Goal: Navigation & Orientation: Find specific page/section

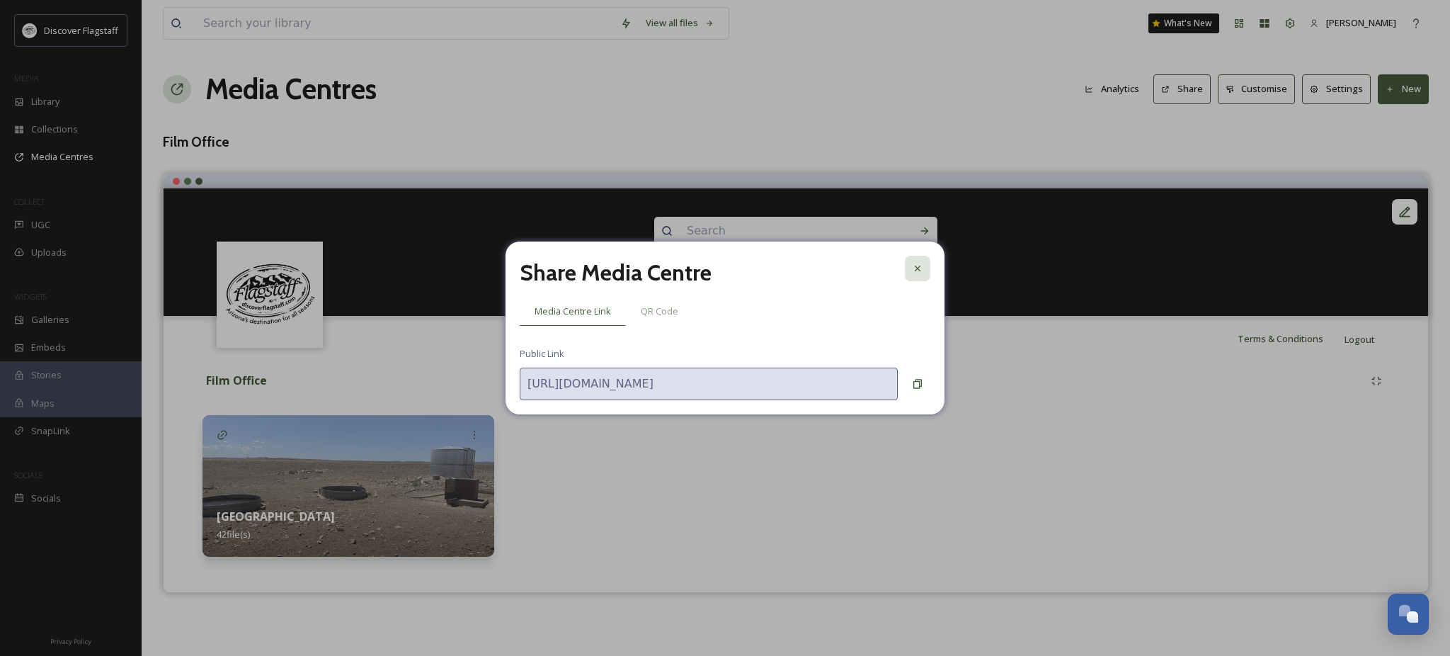
click at [913, 263] on icon at bounding box center [917, 268] width 11 height 11
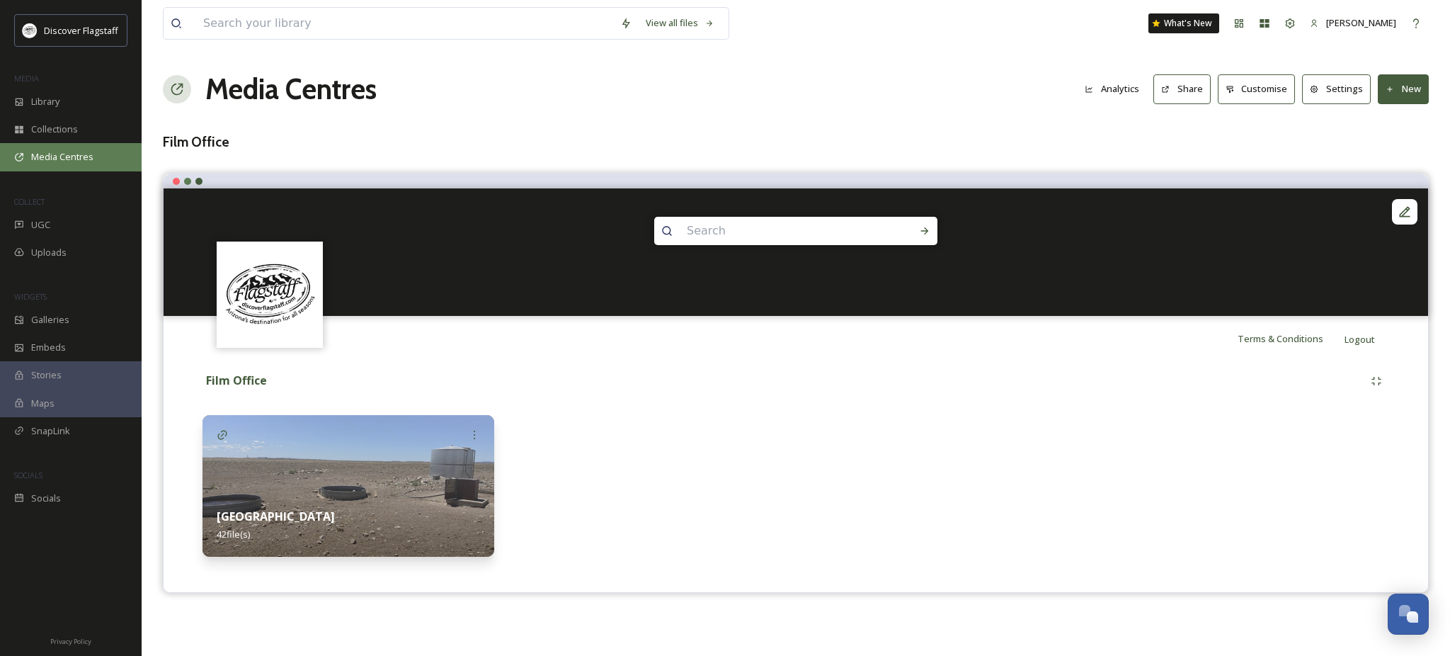
click at [93, 164] on span "Media Centres" at bounding box center [62, 156] width 62 height 13
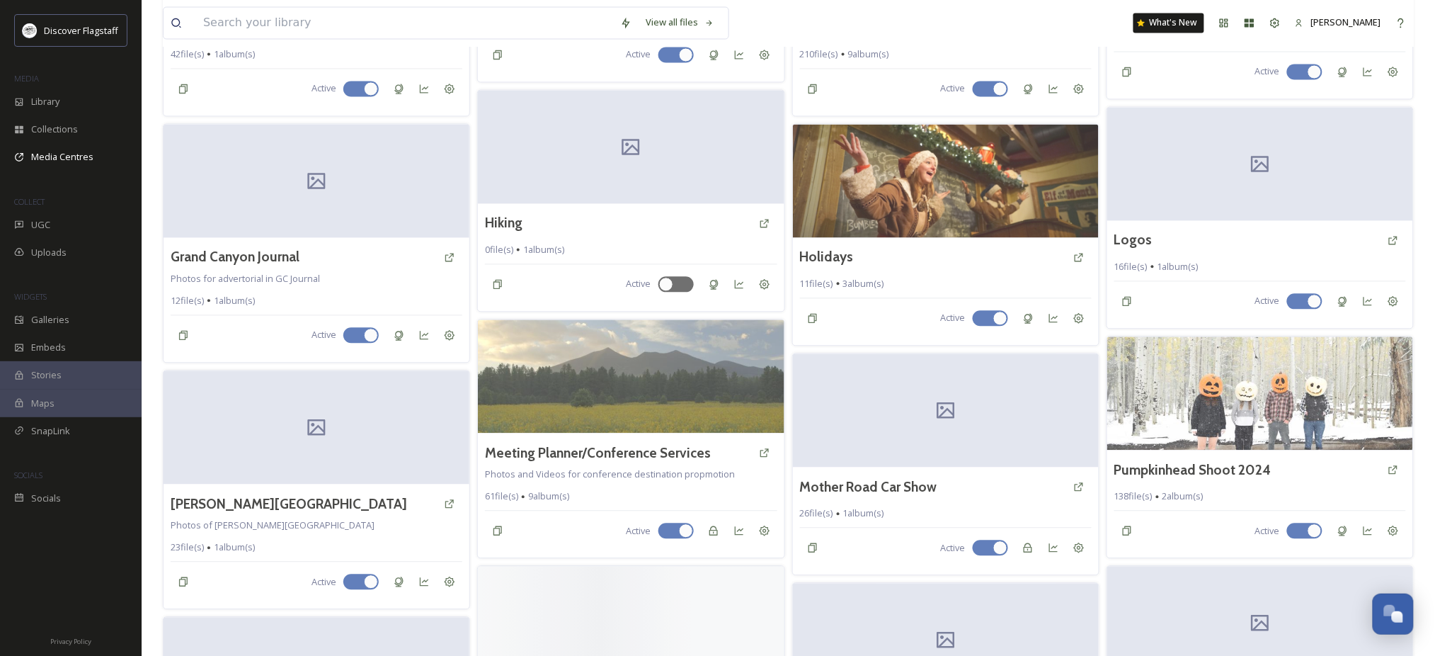
scroll to position [1038, 0]
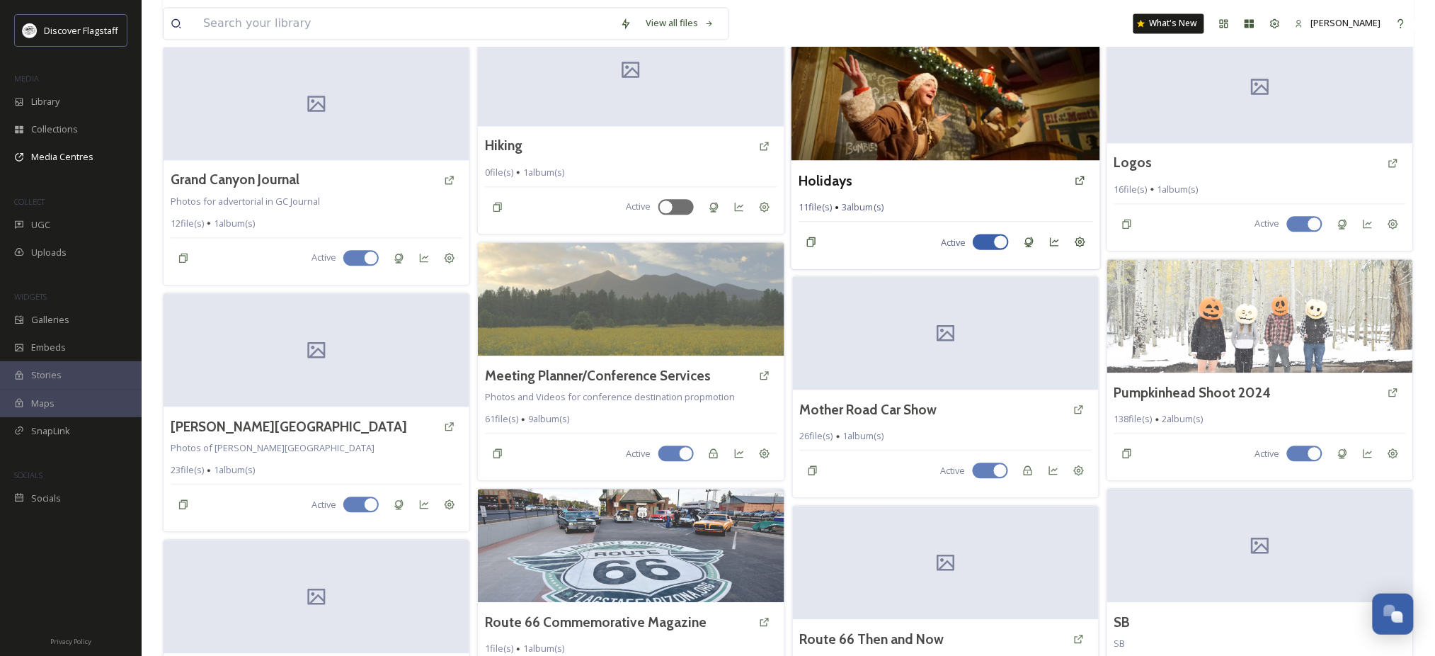
click at [889, 160] on img at bounding box center [945, 102] width 309 height 115
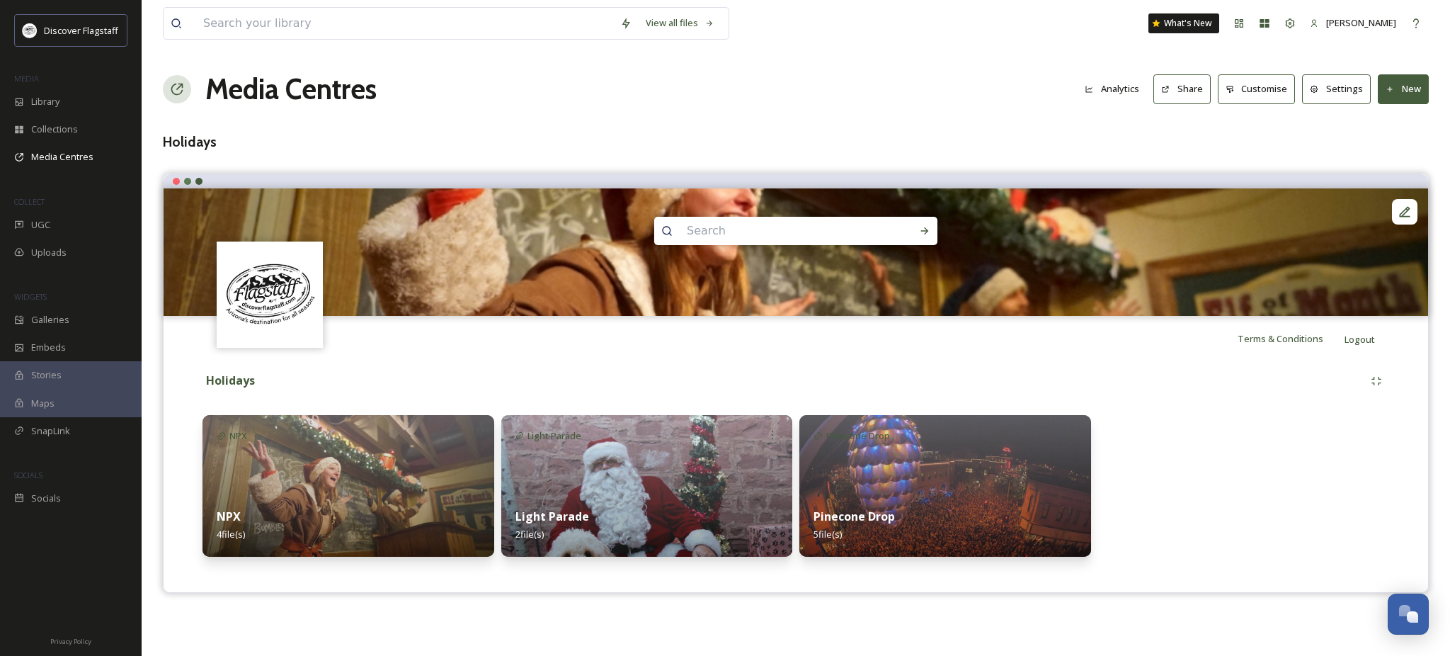
click at [377, 488] on img at bounding box center [348, 486] width 292 height 142
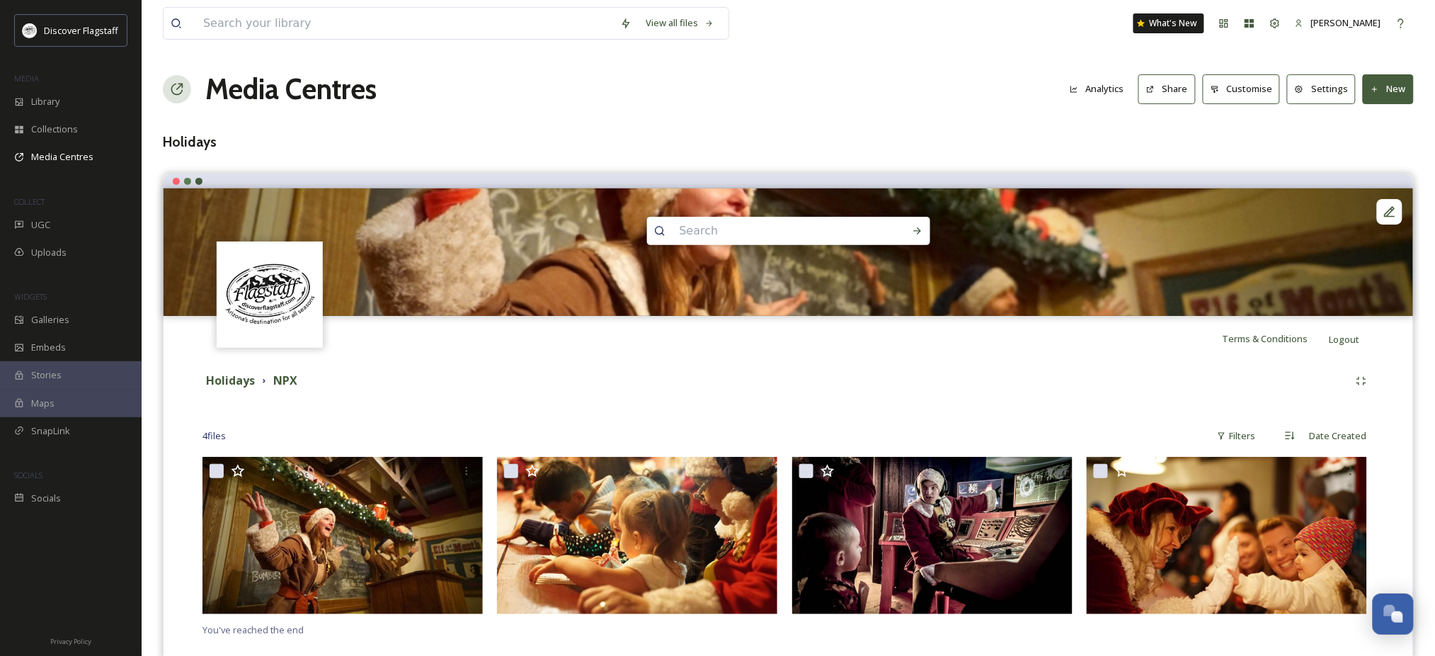
scroll to position [64, 0]
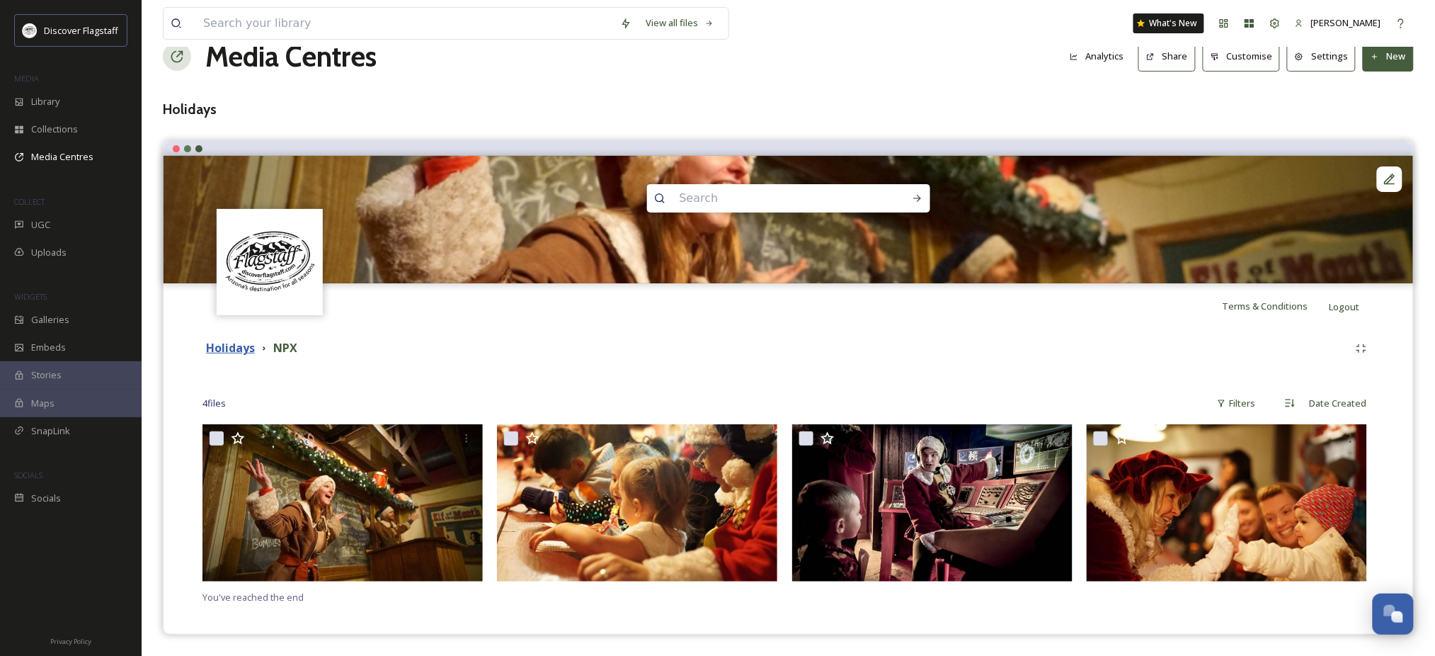
click at [244, 343] on strong "Holidays" at bounding box center [230, 348] width 49 height 16
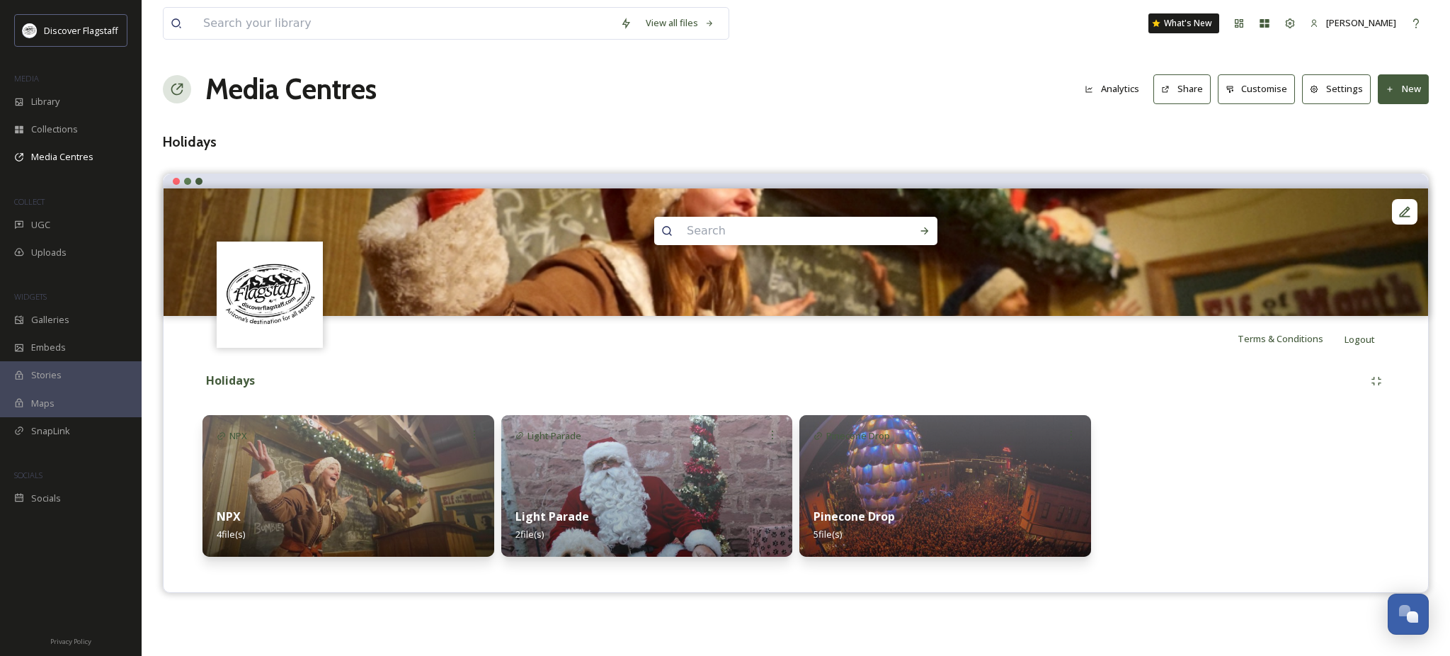
click at [729, 526] on div "Light Parade 2 file(s)" at bounding box center [647, 524] width 292 height 63
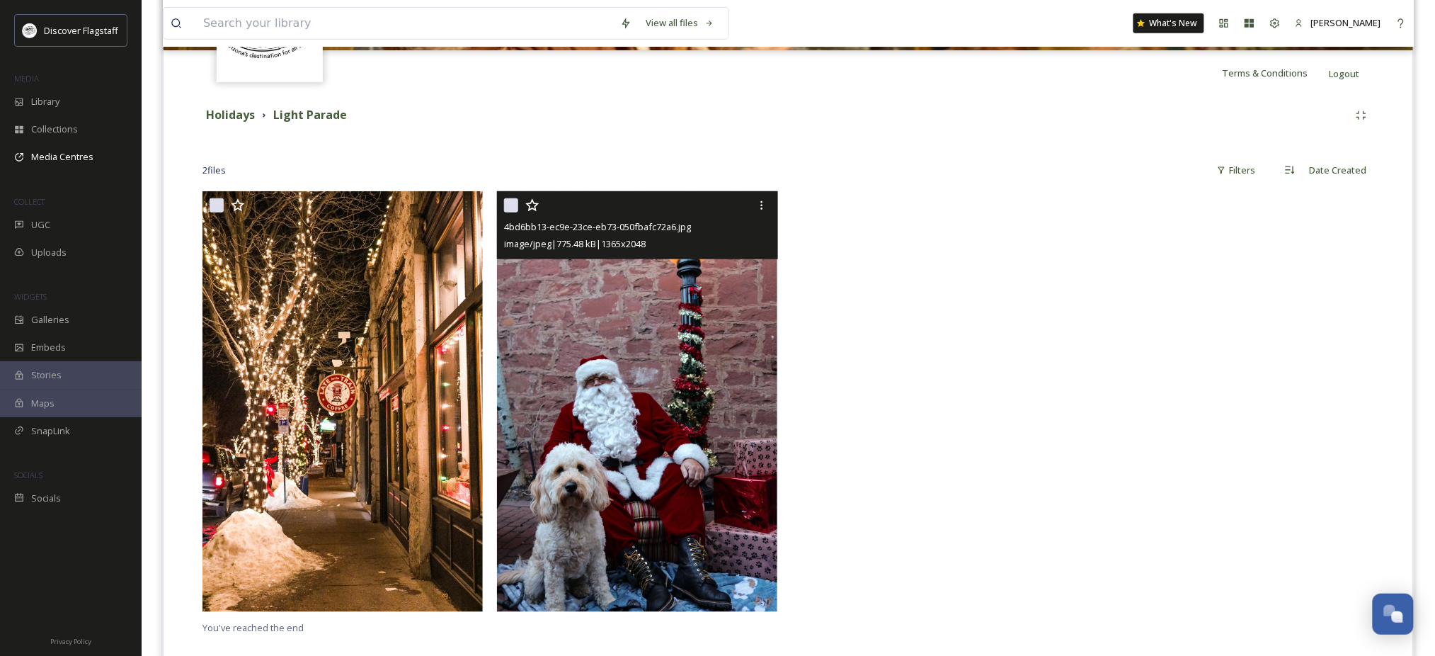
scroll to position [233, 0]
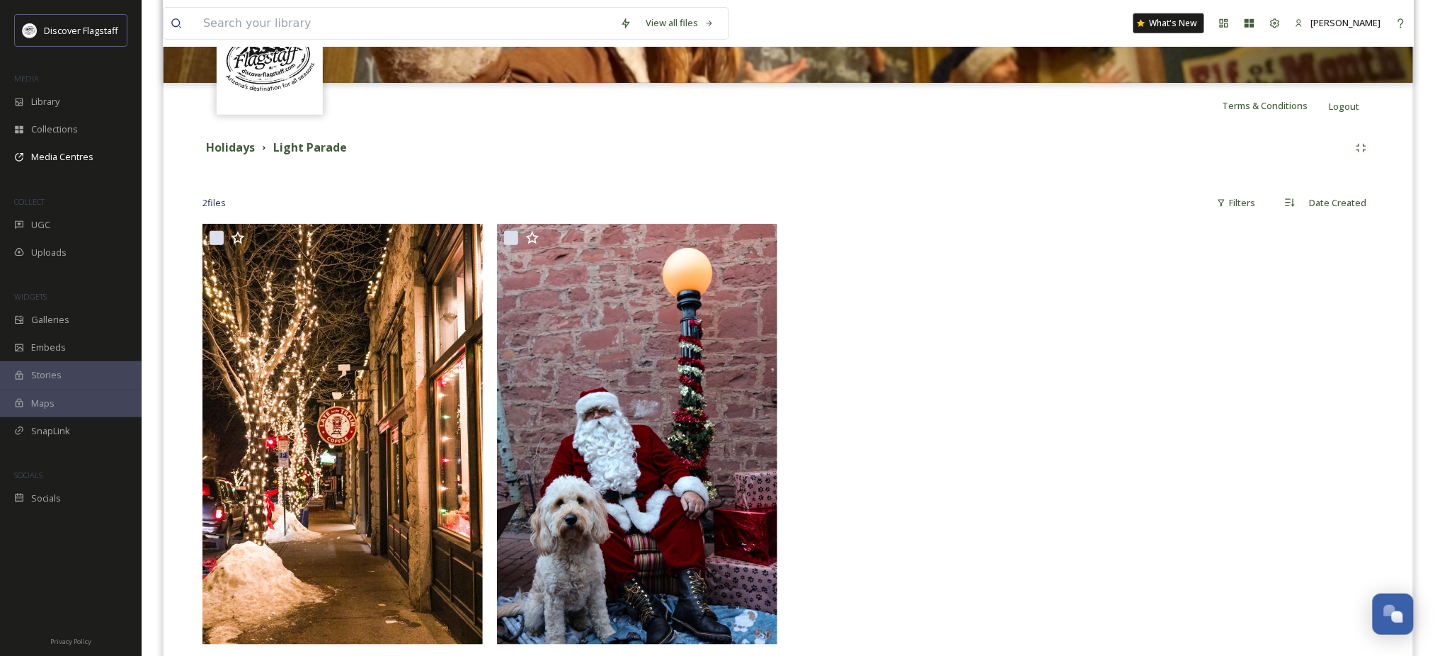
click at [232, 155] on strong "Holidays" at bounding box center [230, 147] width 49 height 16
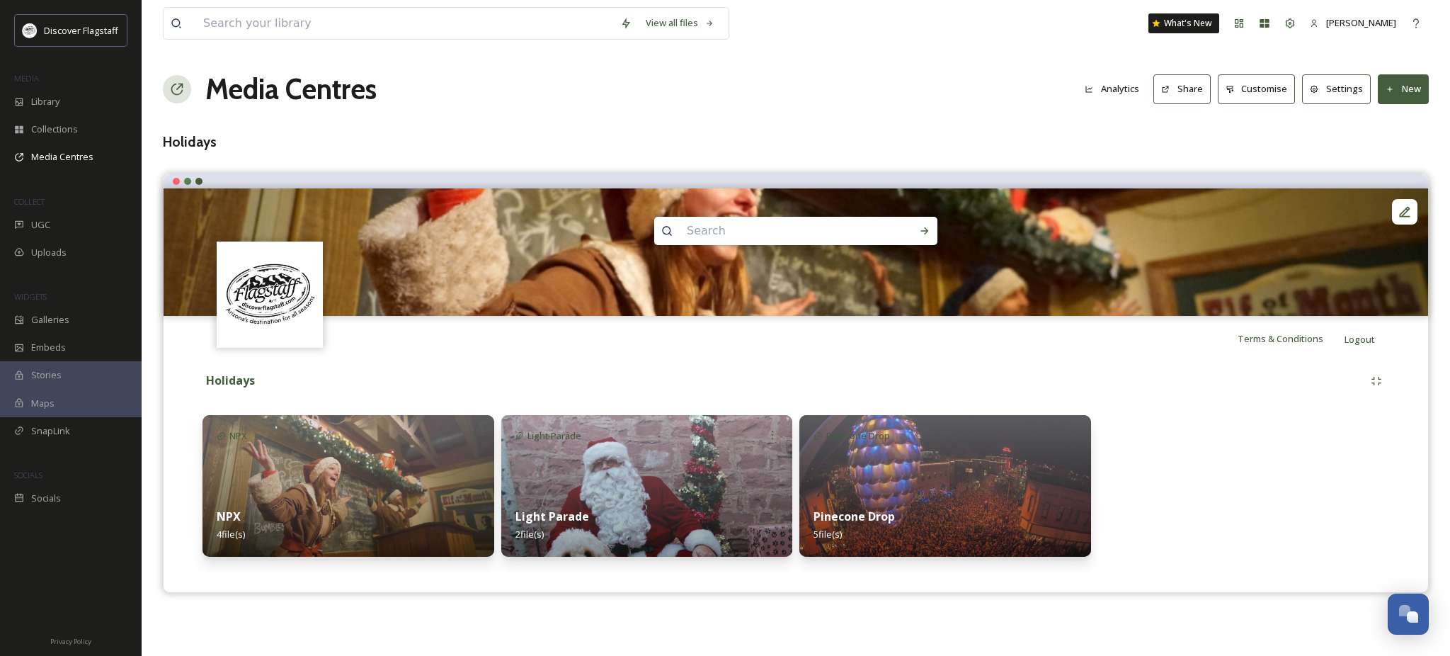
click at [862, 509] on div "Pinecone Drop 5 file(s)" at bounding box center [945, 524] width 292 height 63
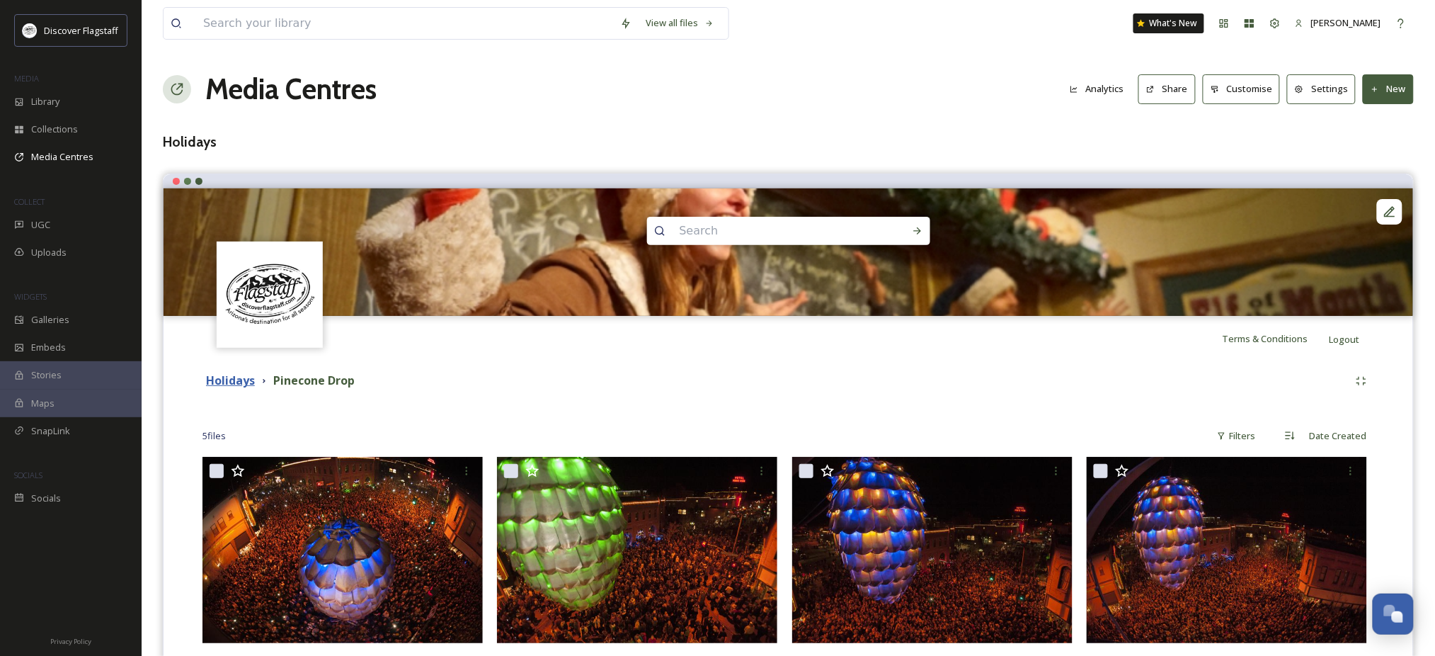
click at [233, 388] on strong "Holidays" at bounding box center [230, 380] width 49 height 16
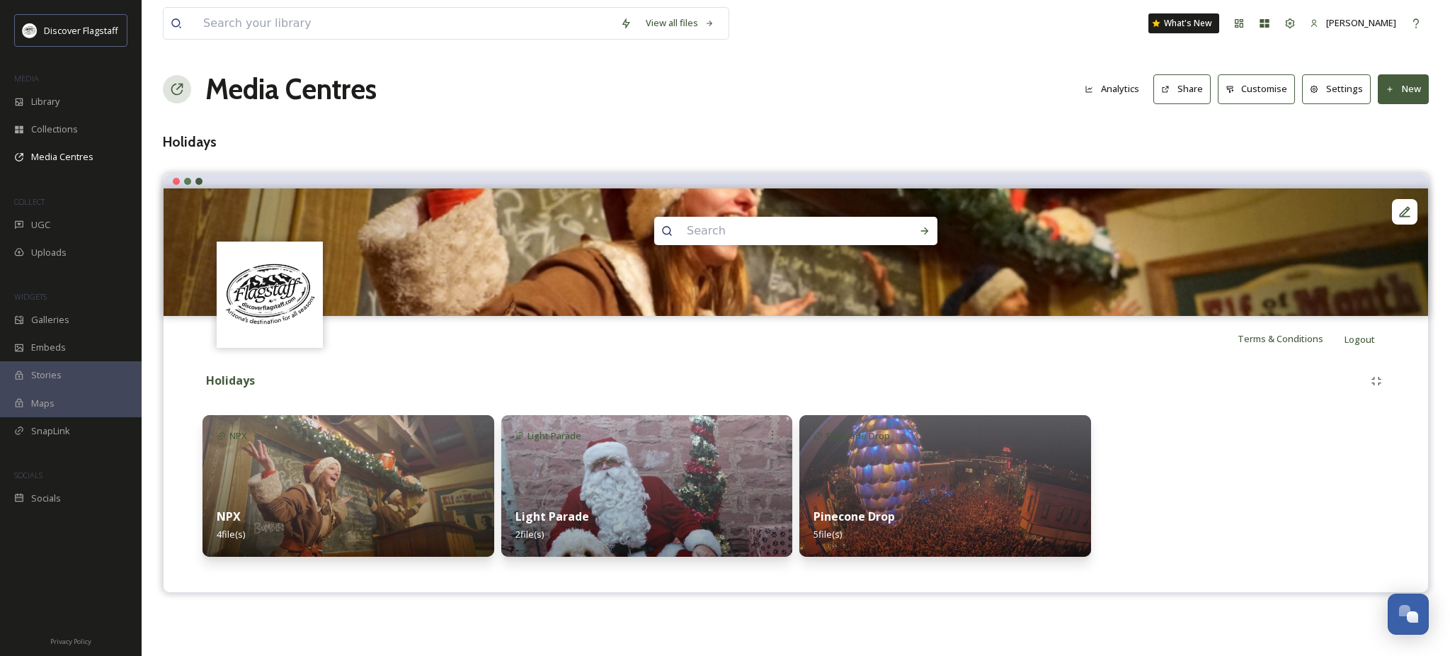
click at [404, 461] on img at bounding box center [348, 486] width 292 height 142
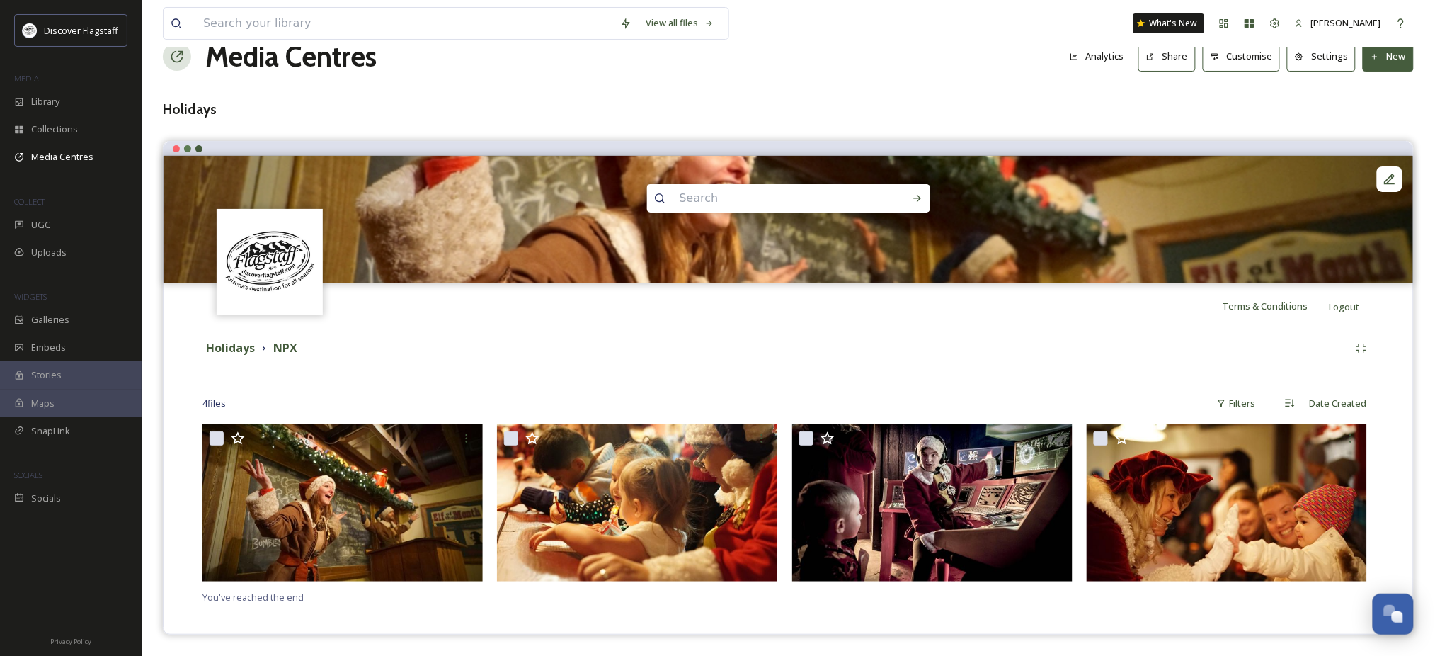
scroll to position [64, 0]
click at [232, 343] on strong "Holidays" at bounding box center [230, 348] width 49 height 16
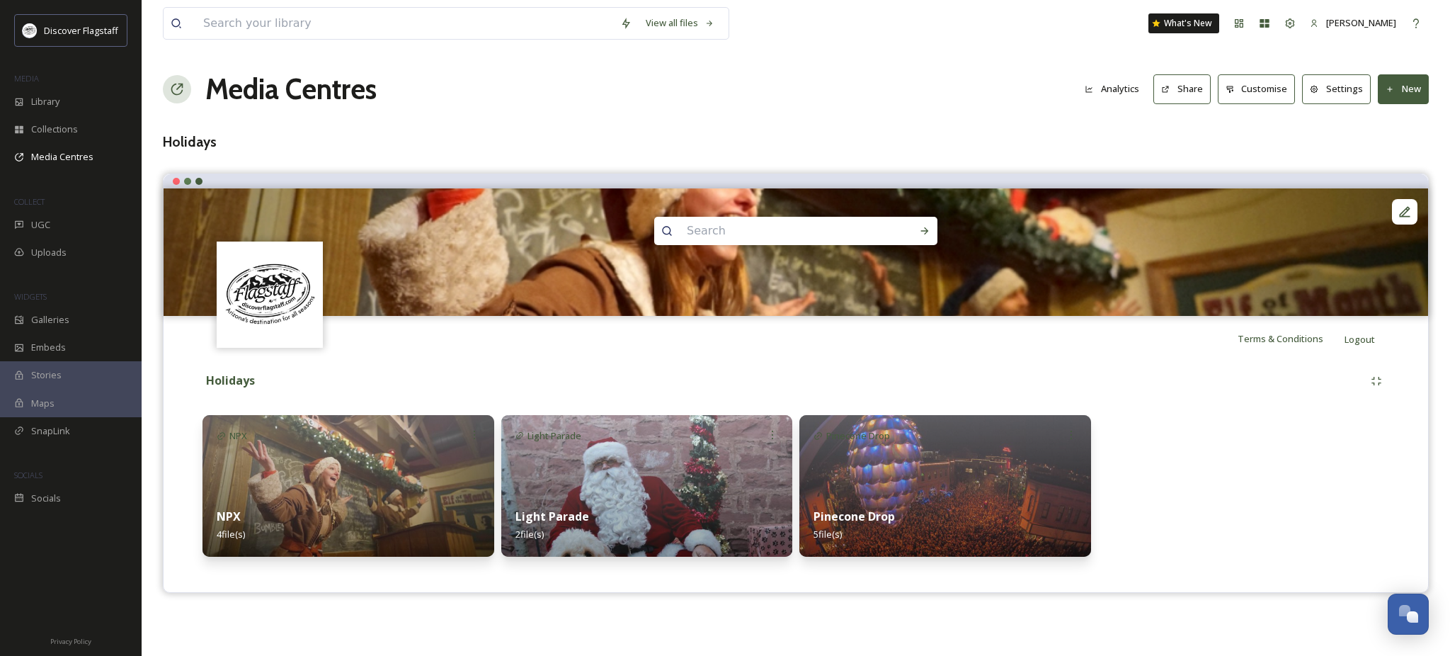
click at [1322, 103] on button "Settings" at bounding box center [1336, 88] width 69 height 29
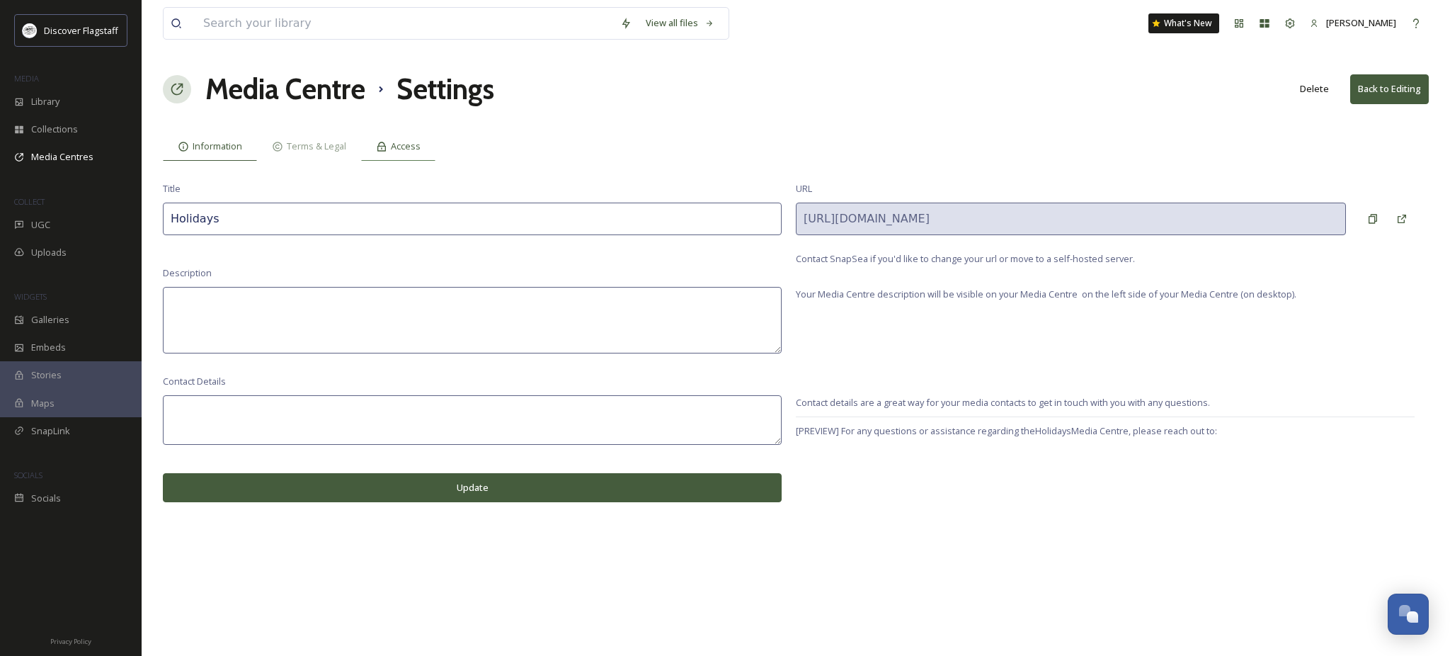
click at [421, 153] on span "Access" at bounding box center [406, 145] width 30 height 13
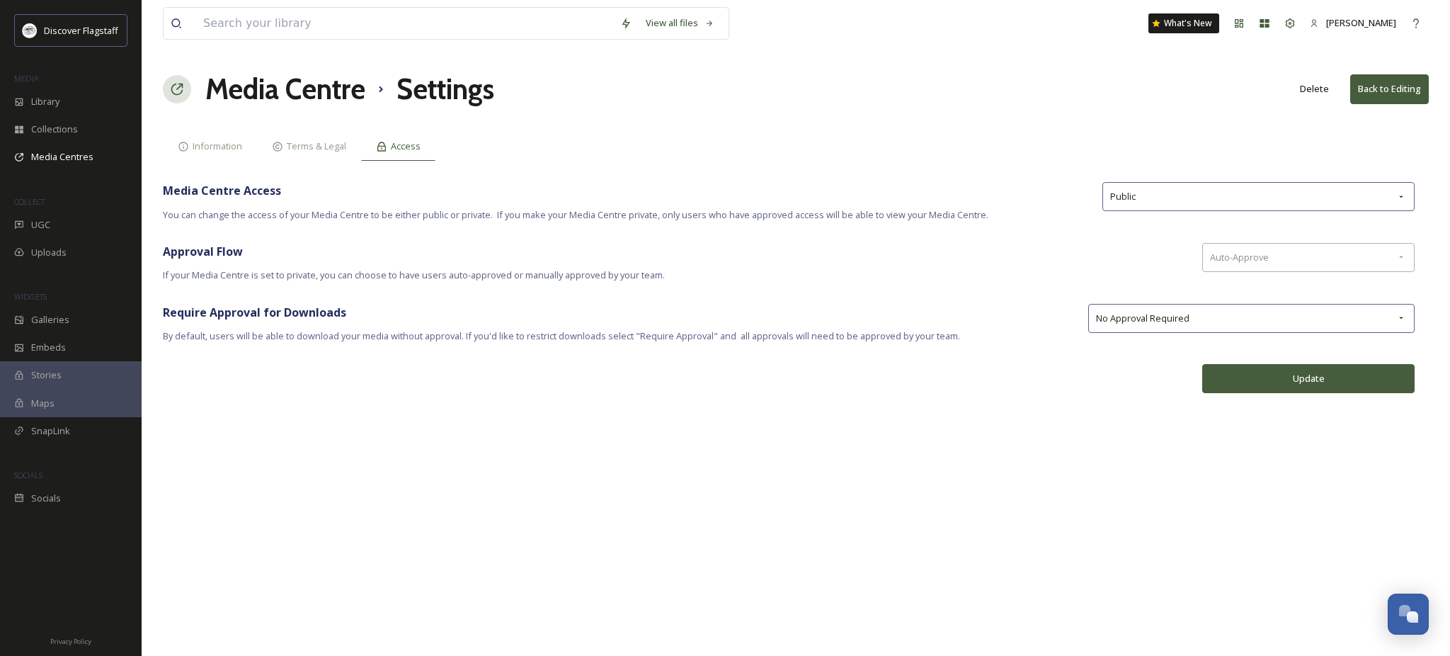
click at [1378, 97] on button "Back to Editing" at bounding box center [1389, 88] width 79 height 29
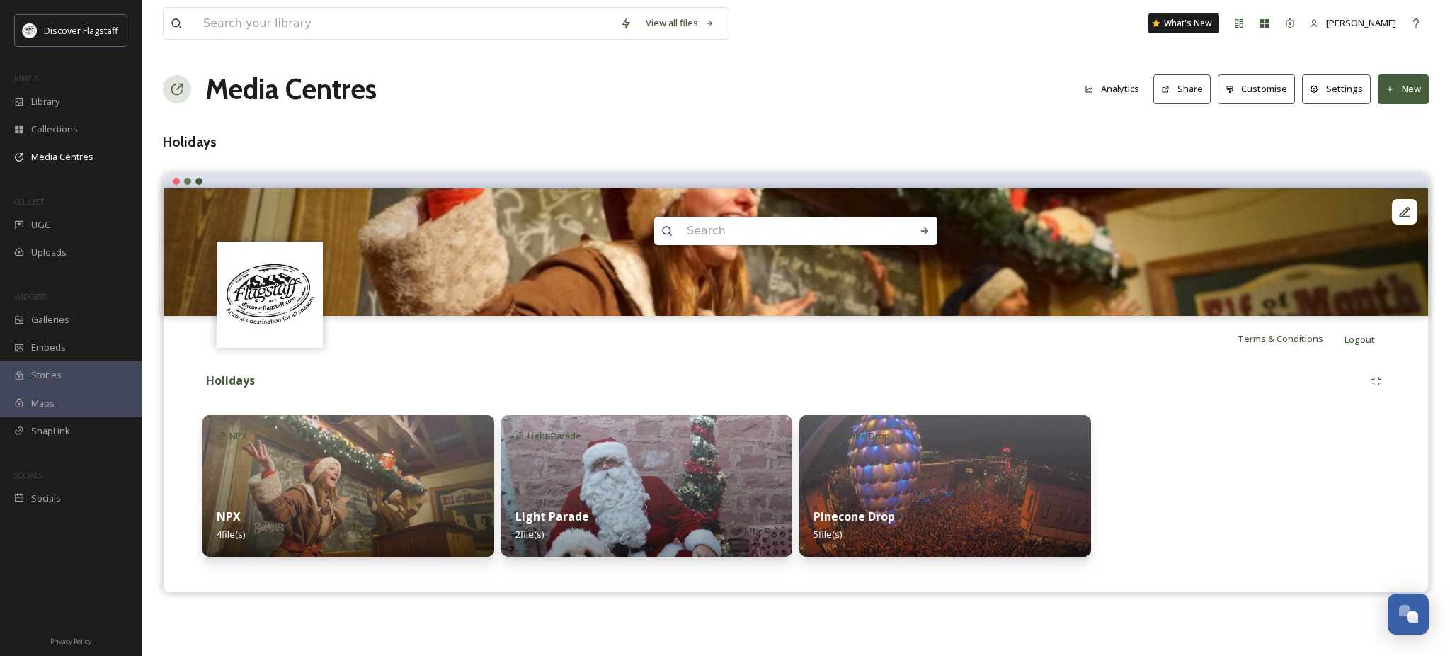
click at [1153, 103] on button "Share" at bounding box center [1181, 88] width 57 height 29
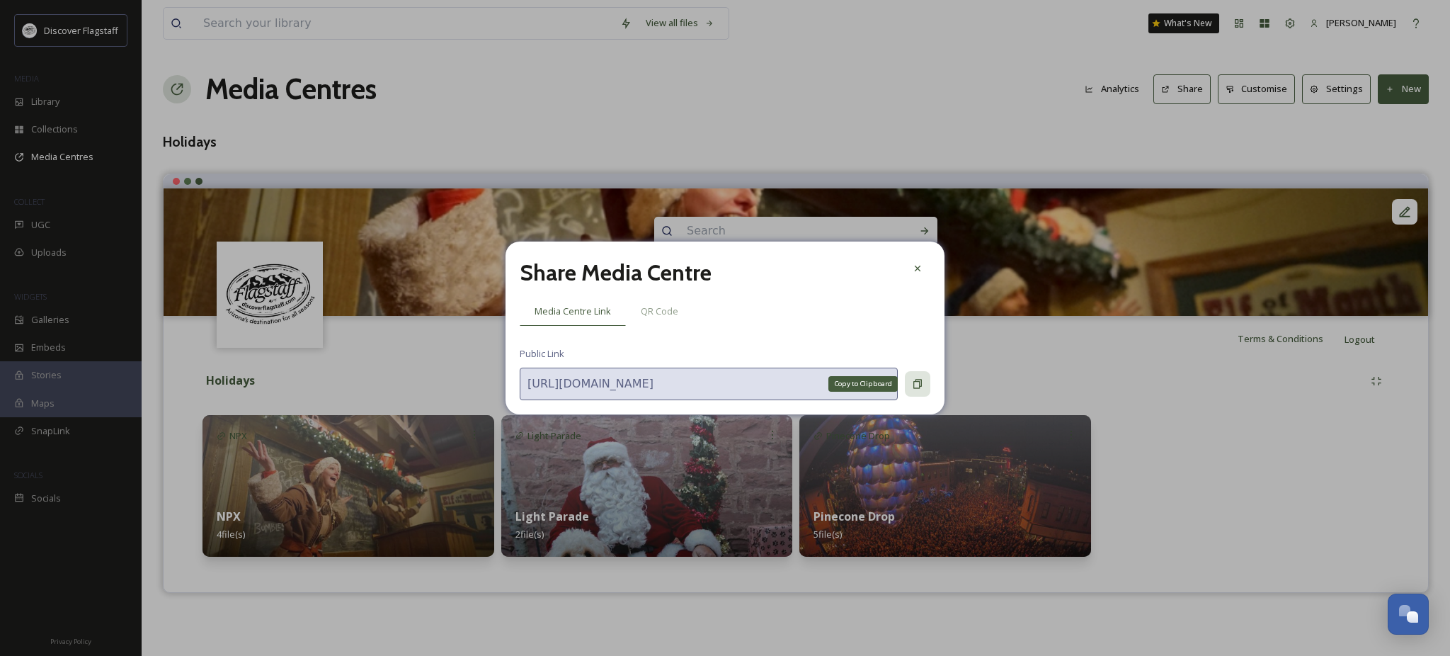
click at [920, 396] on div "Copy to Clipboard" at bounding box center [917, 383] width 25 height 25
click at [920, 389] on icon at bounding box center [917, 383] width 11 height 11
click at [920, 389] on icon at bounding box center [917, 383] width 8 height 9
click at [920, 387] on icon at bounding box center [917, 383] width 11 height 11
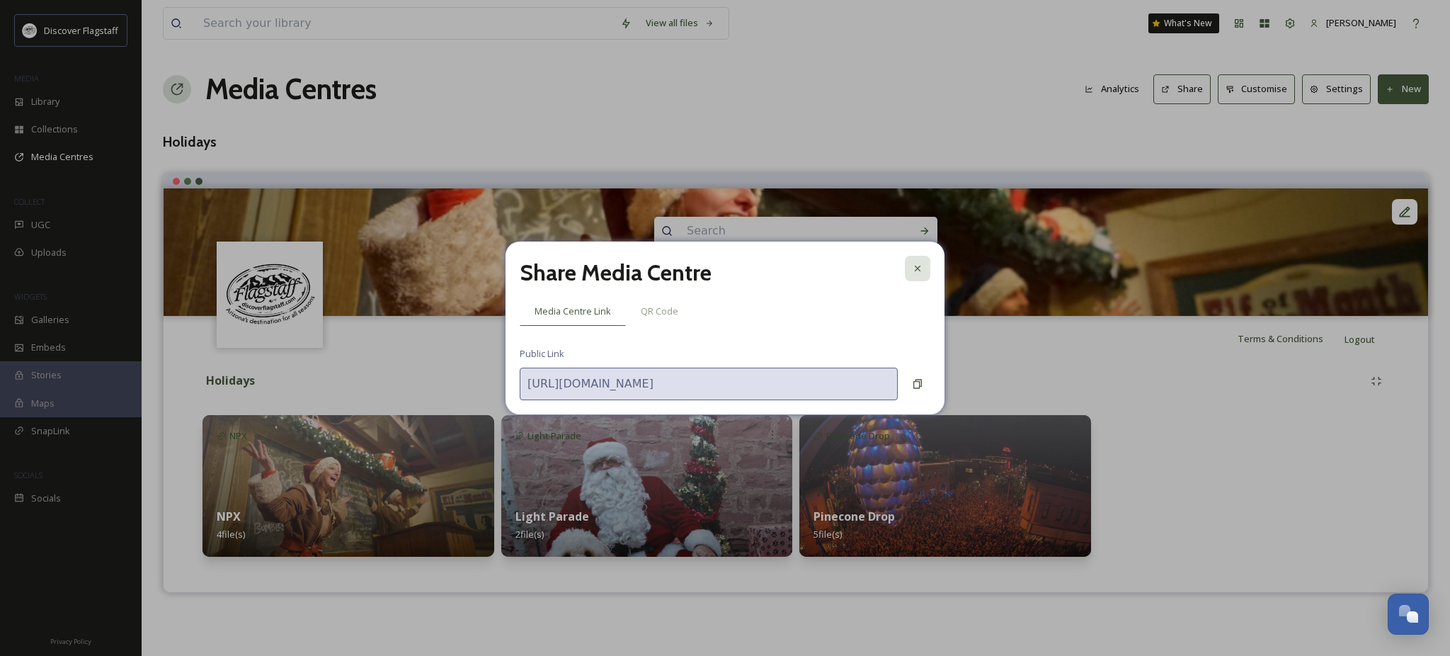
click at [914, 263] on icon at bounding box center [917, 268] width 11 height 11
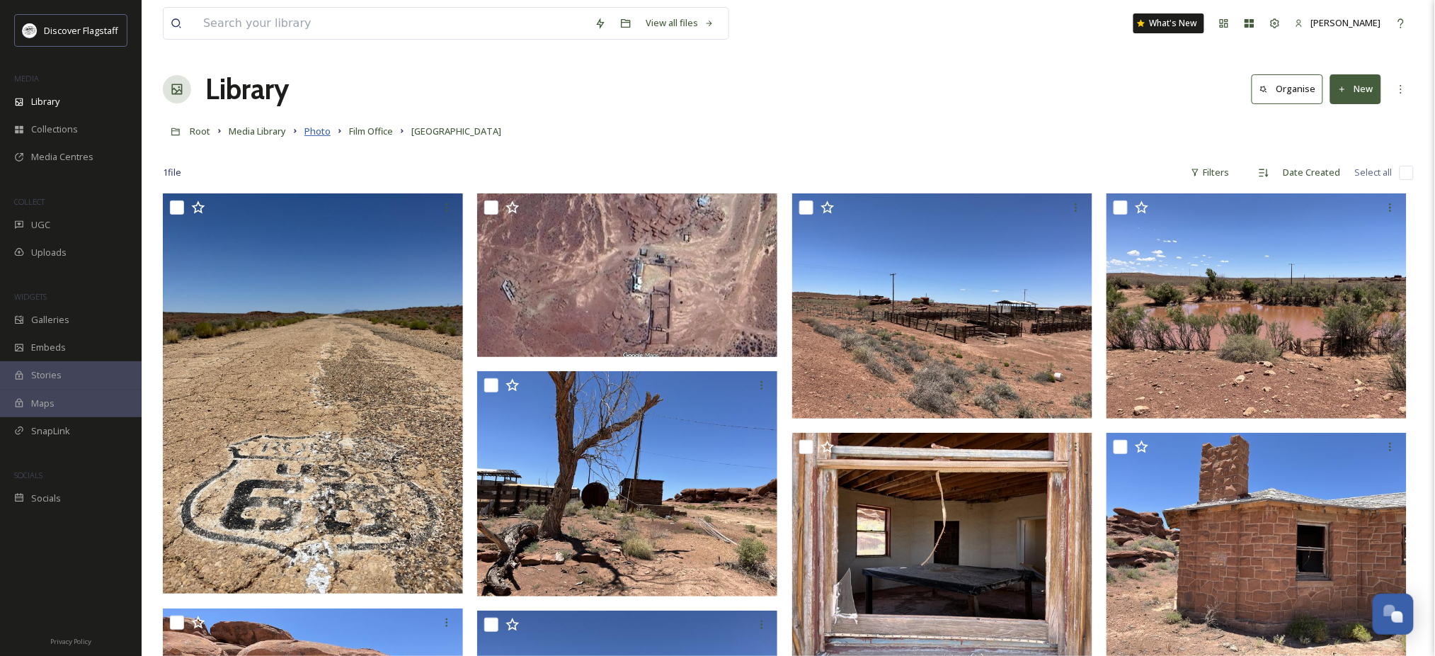
click at [331, 137] on span "Photo" at bounding box center [317, 131] width 26 height 13
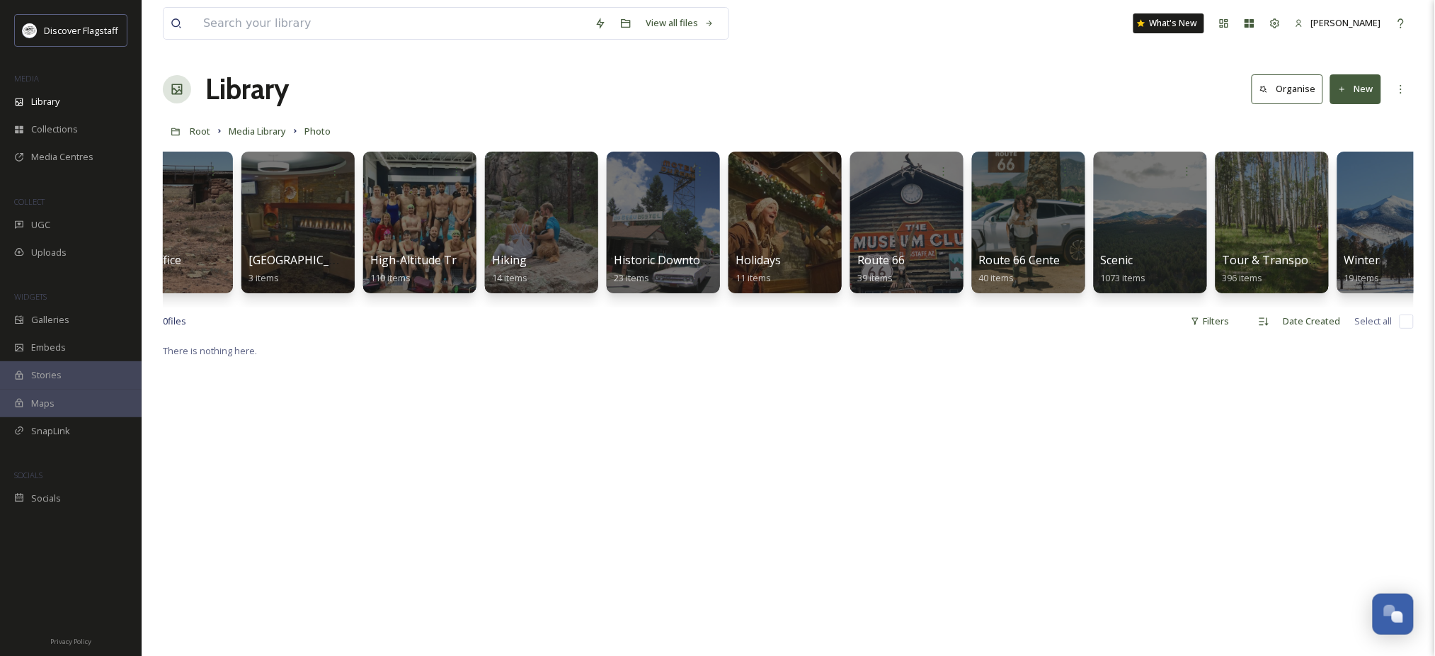
scroll to position [0, 1061]
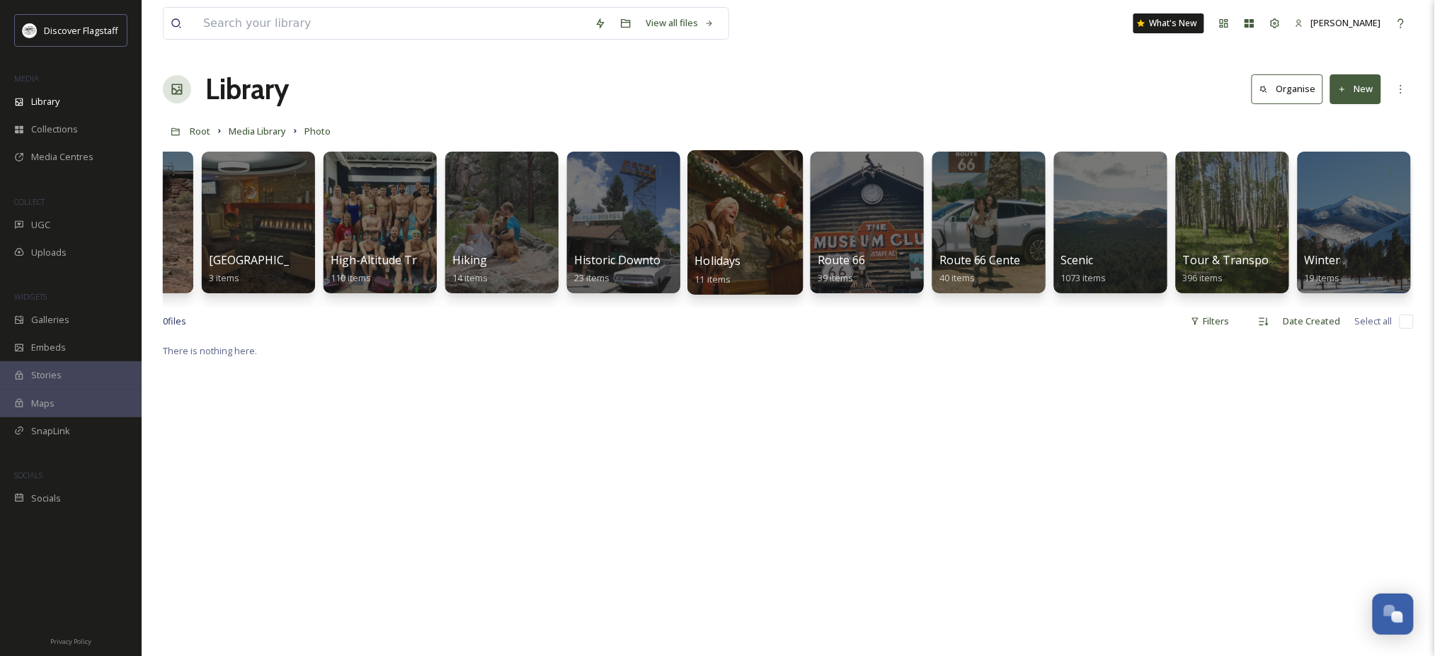
click at [714, 231] on div at bounding box center [744, 222] width 115 height 144
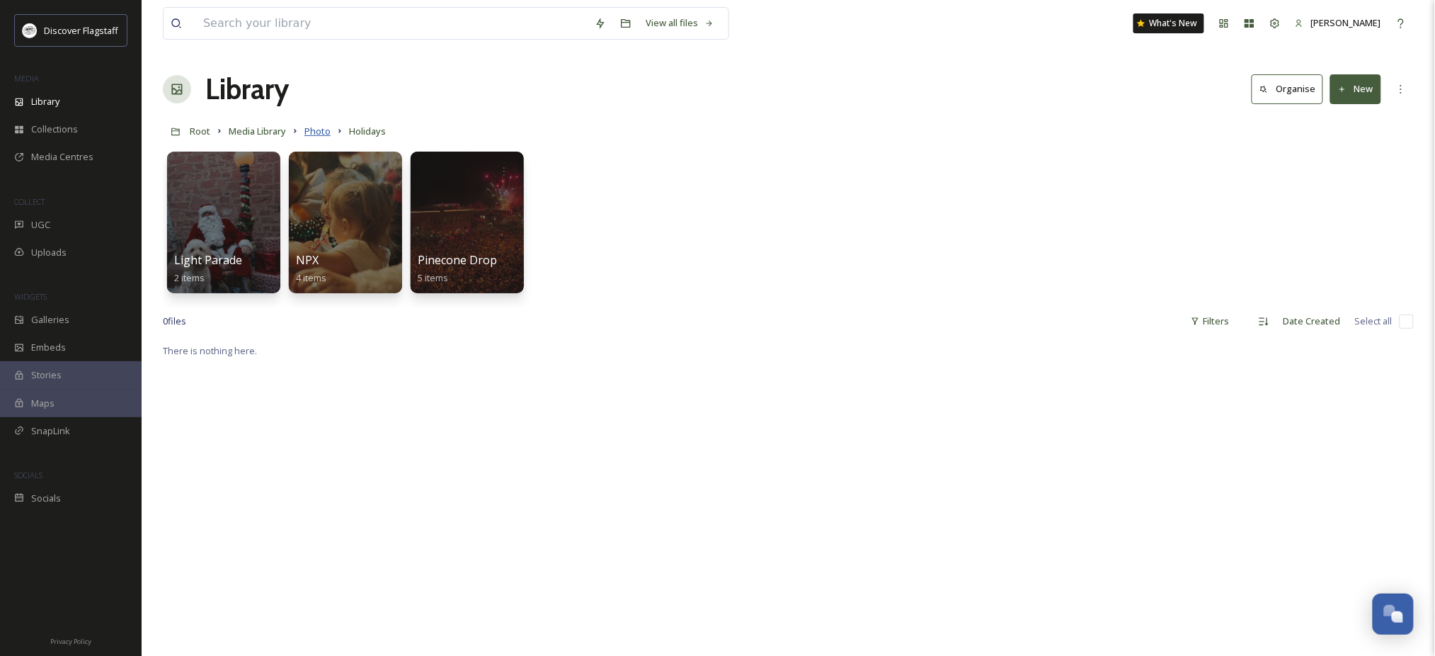
click at [331, 137] on span "Photo" at bounding box center [317, 131] width 26 height 13
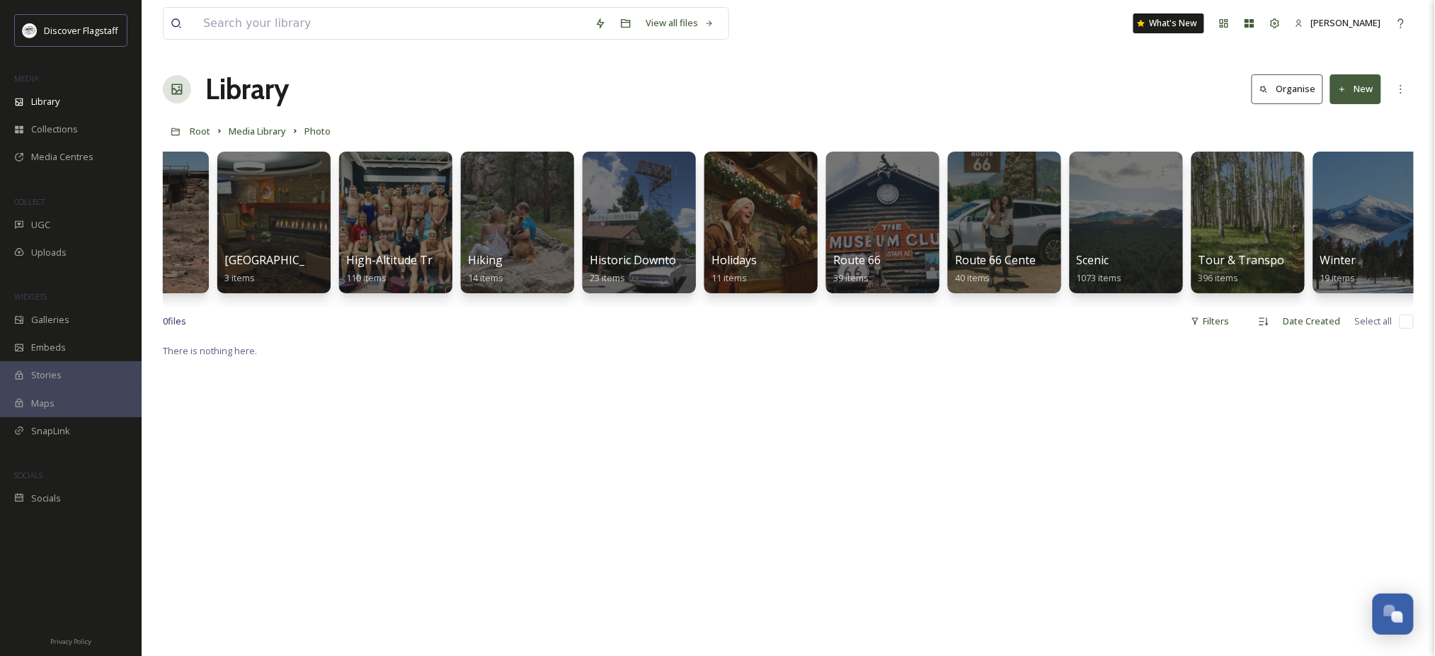
scroll to position [0, 1061]
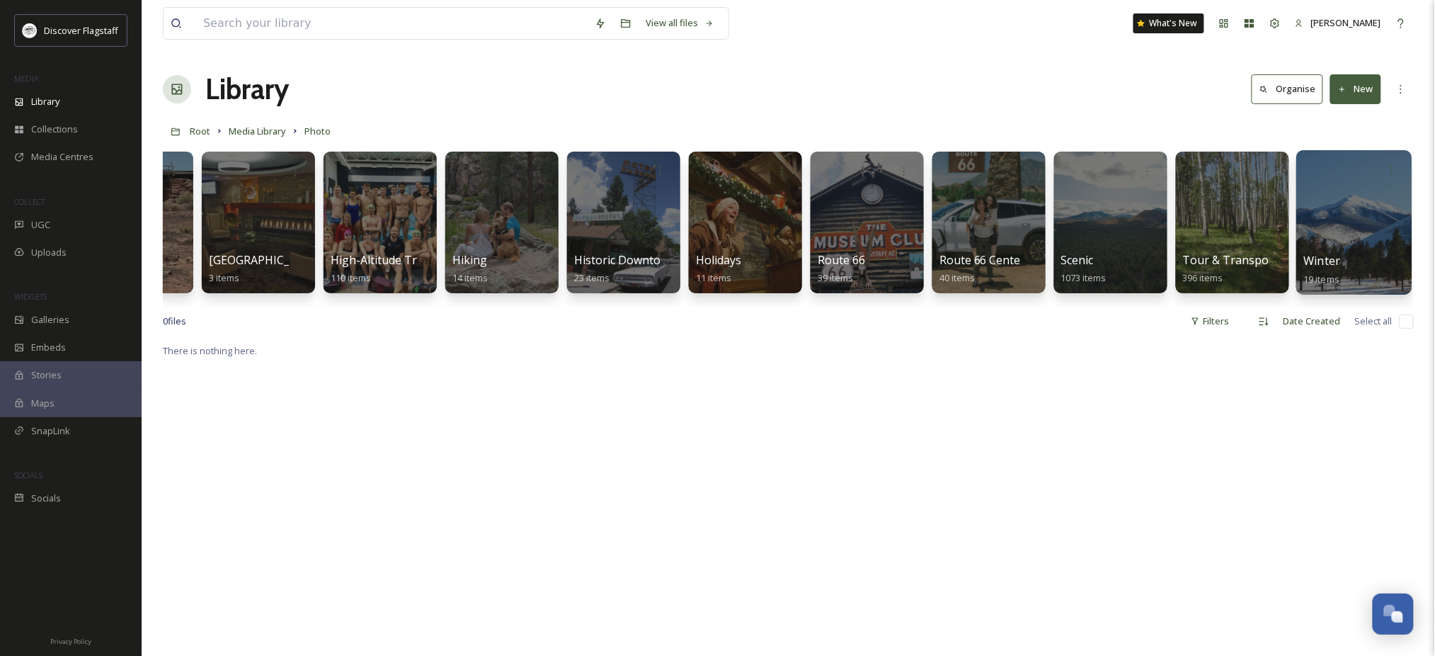
click at [1349, 241] on div at bounding box center [1353, 222] width 115 height 144
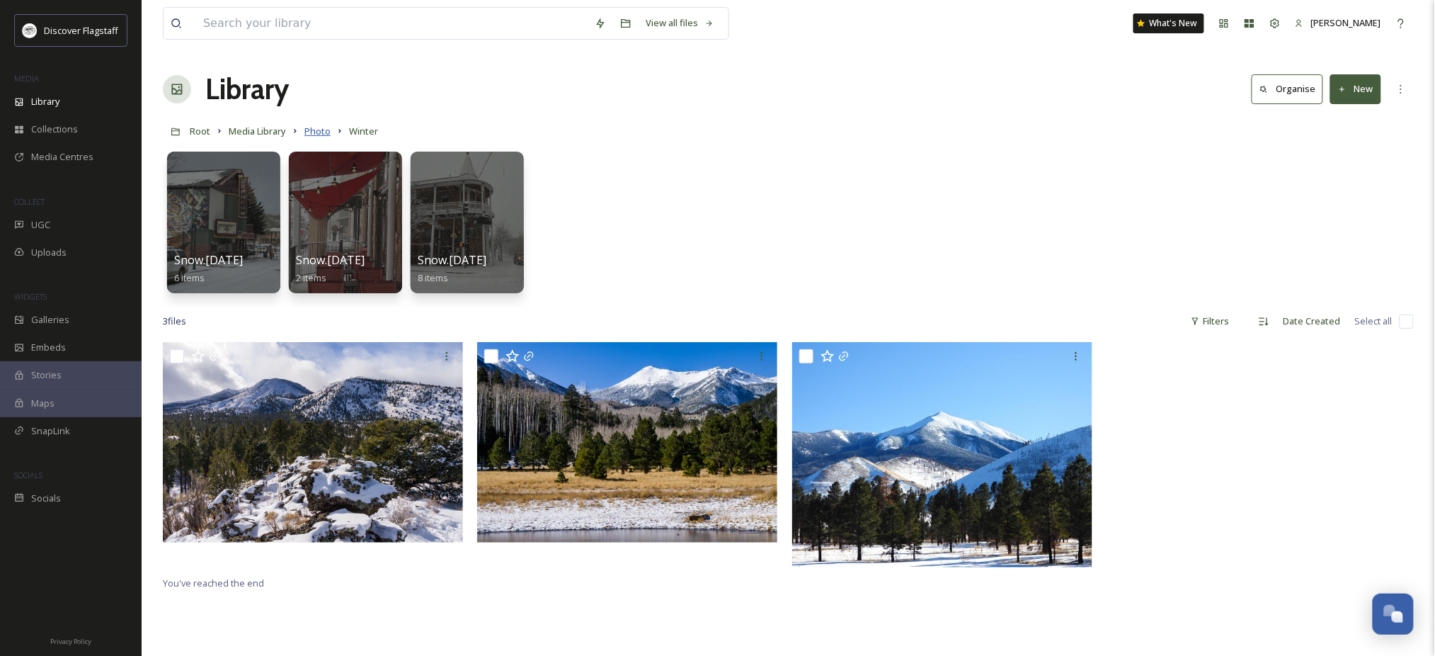
click at [331, 137] on span "Photo" at bounding box center [317, 131] width 26 height 13
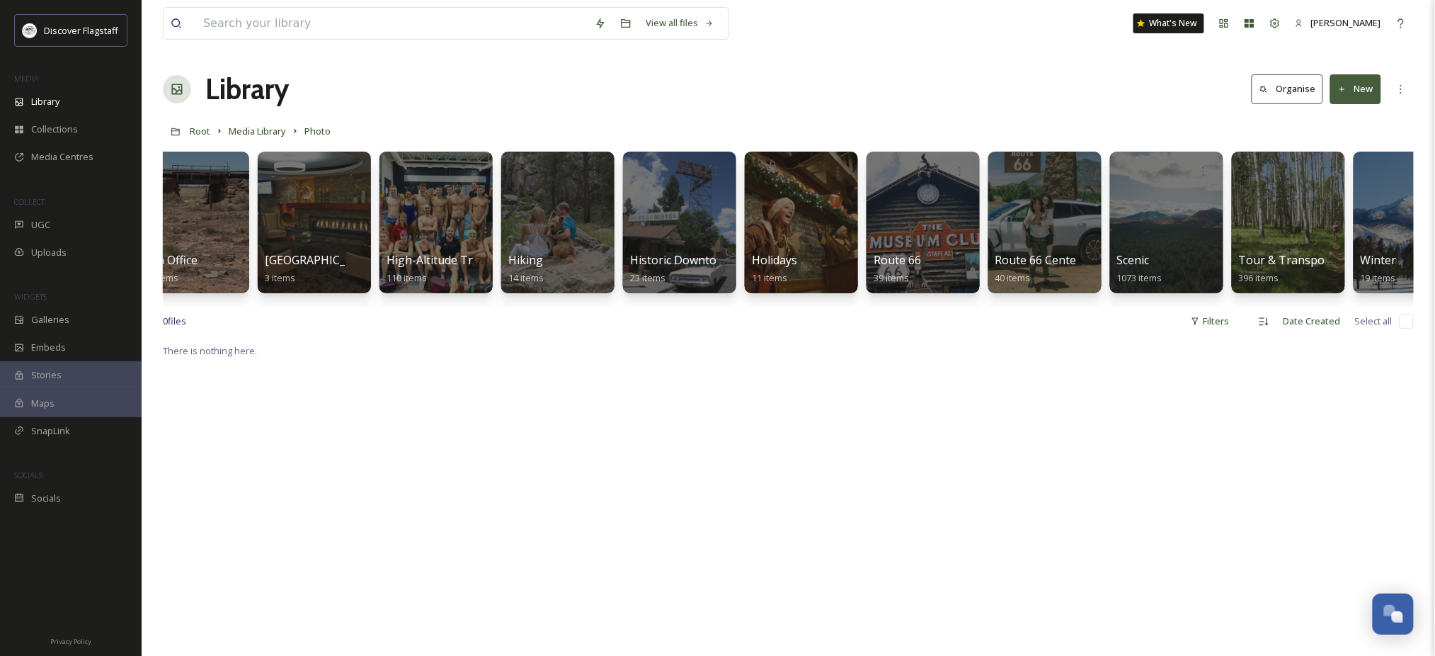
scroll to position [0, 1061]
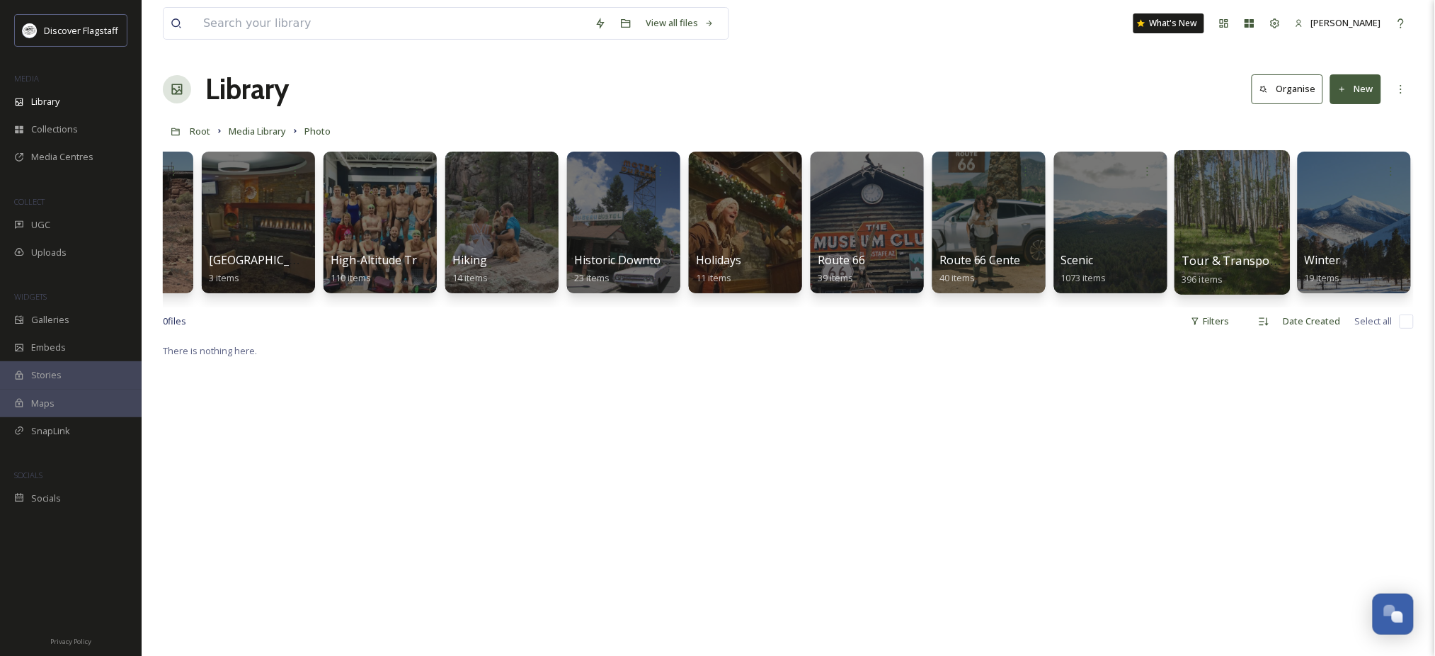
click at [1233, 265] on span "Tour & Transportation" at bounding box center [1244, 261] width 125 height 16
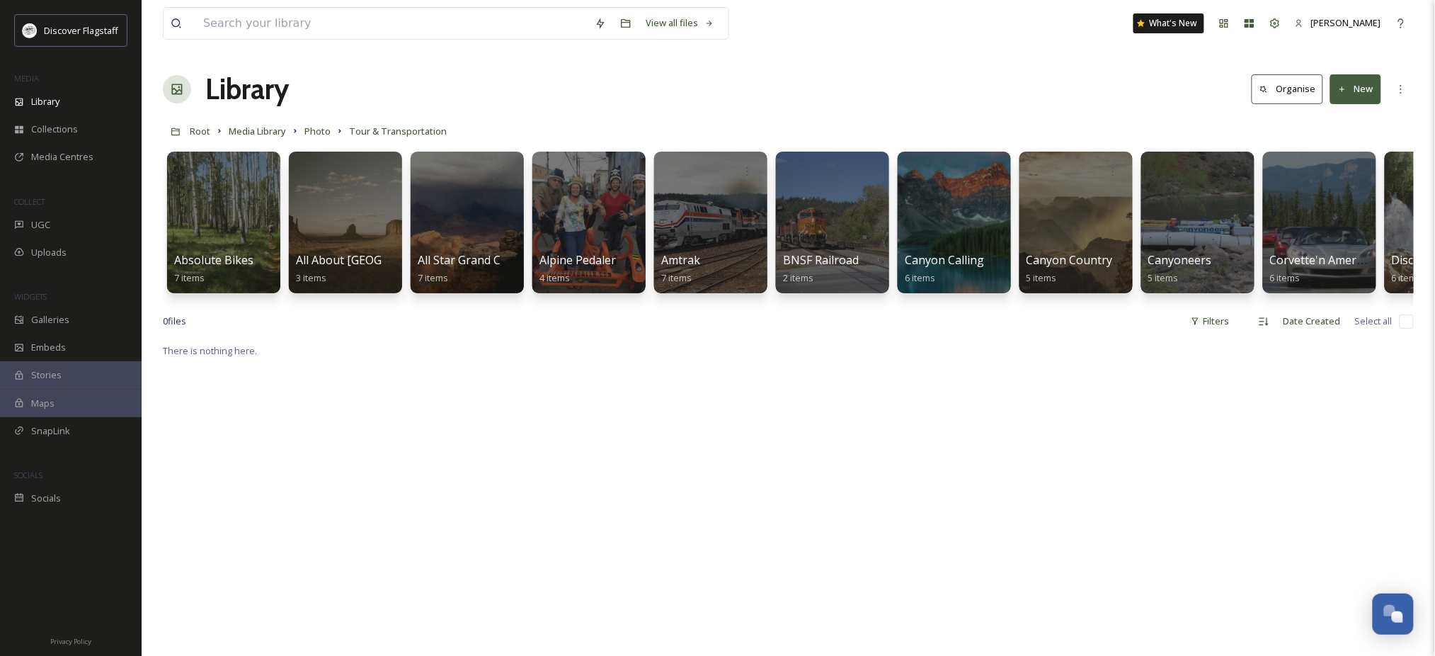
click at [1269, 307] on div "Absolute Bikes 7 items All About Grand Canyon 3 items All Star Grand Canyon Tou…" at bounding box center [788, 225] width 1251 height 163
click at [331, 137] on span "Photo" at bounding box center [317, 131] width 26 height 13
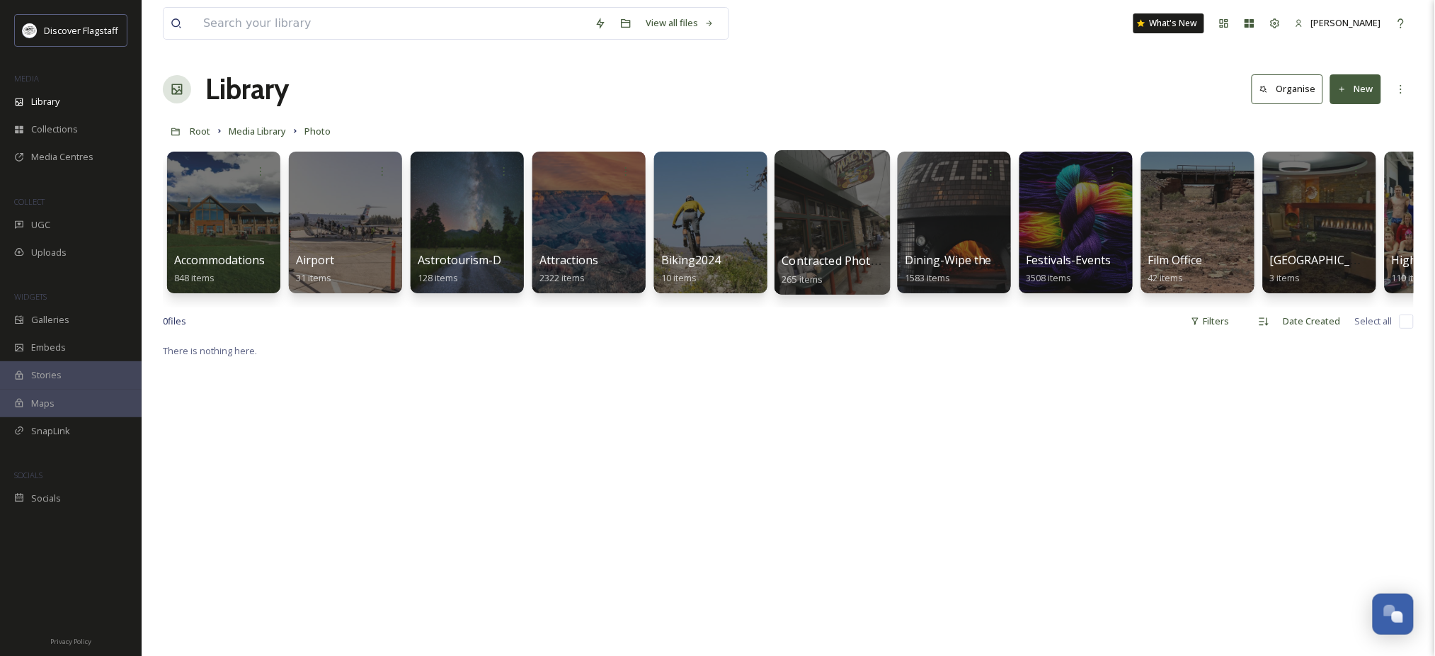
click at [825, 244] on div at bounding box center [831, 222] width 115 height 144
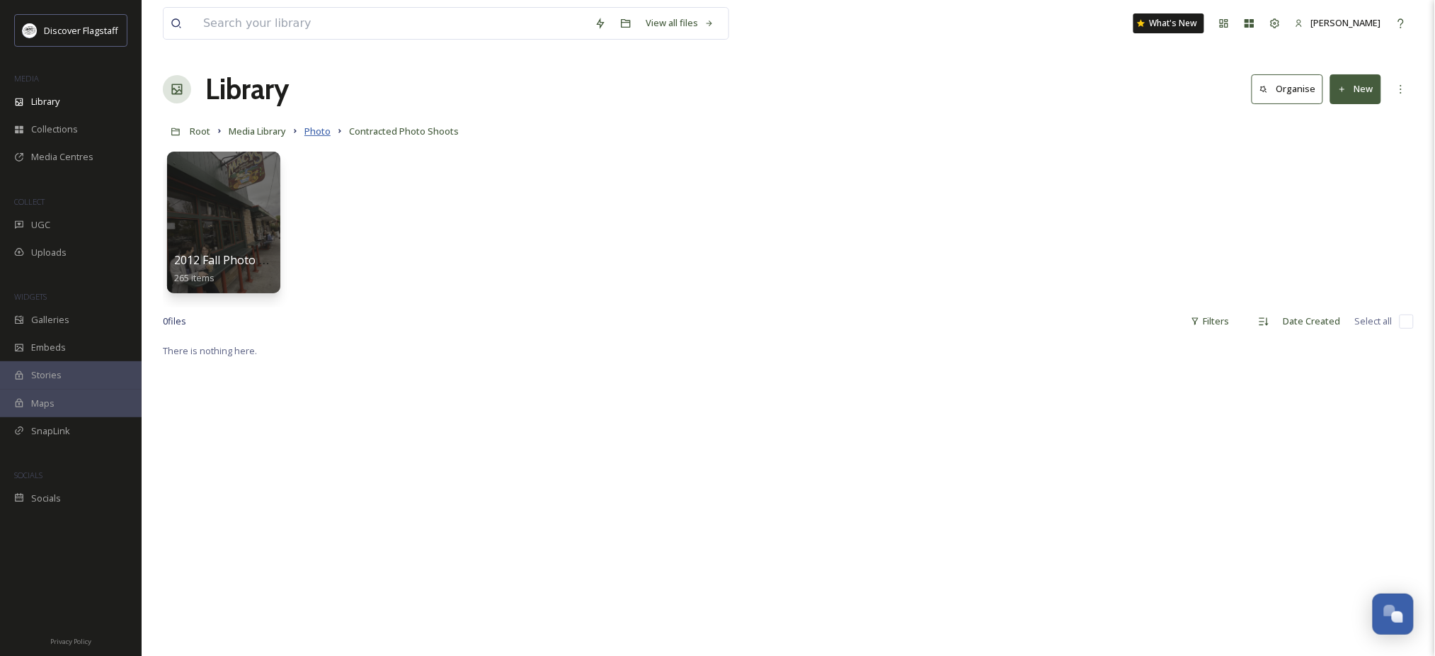
click at [331, 137] on span "Photo" at bounding box center [317, 131] width 26 height 13
